Goal: Task Accomplishment & Management: Complete application form

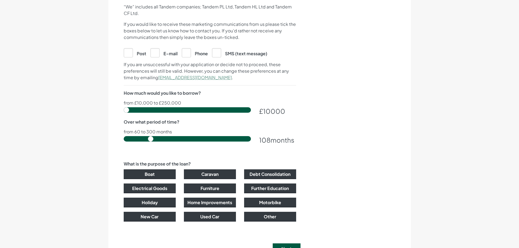
scroll to position [272, 0]
click at [158, 108] on input "range" at bounding box center [187, 109] width 127 height 5
click at [181, 109] on input "range" at bounding box center [187, 109] width 127 height 5
type input "199500"
click at [222, 112] on input "range" at bounding box center [187, 109] width 127 height 5
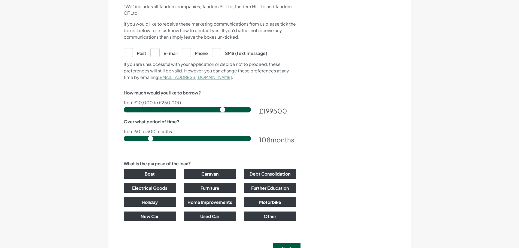
drag, startPoint x: 210, startPoint y: 132, endPoint x: 207, endPoint y: 136, distance: 4.7
click at [207, 136] on div "How much would you like to borrow? from £10,000 to £250,000 £ 199500 Over what …" at bounding box center [210, 119] width 172 height 58
click at [198, 140] on input "range" at bounding box center [187, 138] width 127 height 5
click at [249, 142] on div at bounding box center [187, 139] width 127 height 7
type input "300"
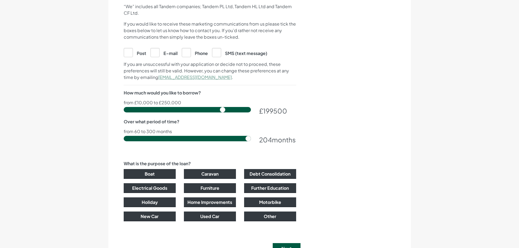
click at [248, 138] on input "range" at bounding box center [187, 138] width 127 height 5
drag, startPoint x: 248, startPoint y: 138, endPoint x: 251, endPoint y: 138, distance: 3.0
click at [251, 138] on input "range" at bounding box center [187, 138] width 127 height 5
drag, startPoint x: 224, startPoint y: 110, endPoint x: 302, endPoint y: 115, distance: 78.8
type input "250000"
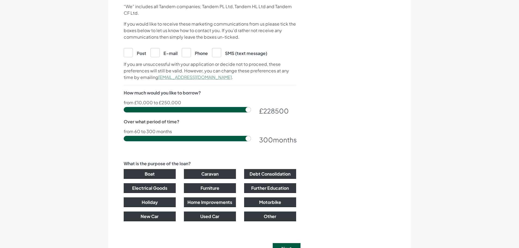
click at [251, 112] on input "range" at bounding box center [187, 109] width 127 height 5
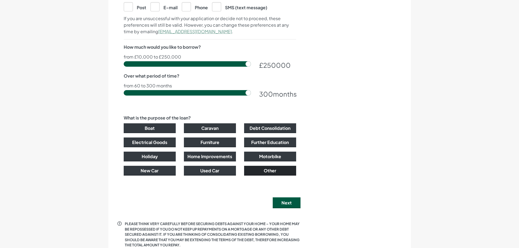
scroll to position [327, 0]
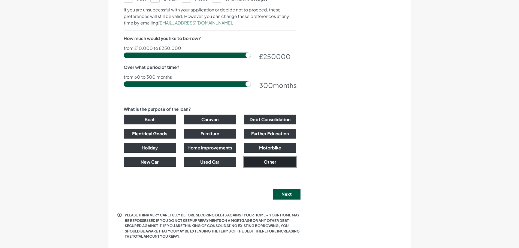
click at [280, 159] on button "Other" at bounding box center [270, 162] width 52 height 10
click at [282, 194] on button "Next" at bounding box center [287, 194] width 28 height 11
